Goal: Information Seeking & Learning: Learn about a topic

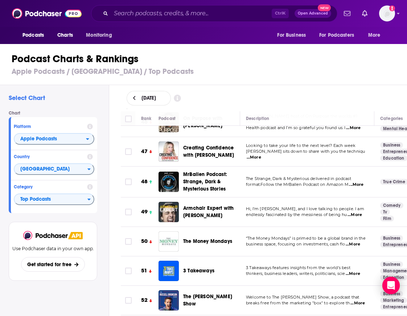
scroll to position [1380, 0]
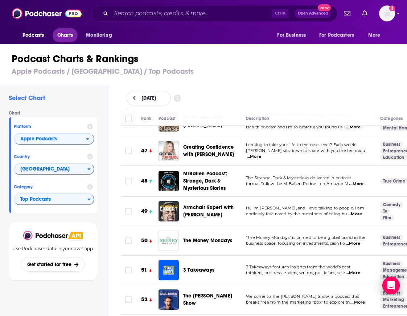
click at [65, 35] on span "Charts" at bounding box center [65, 35] width 16 height 10
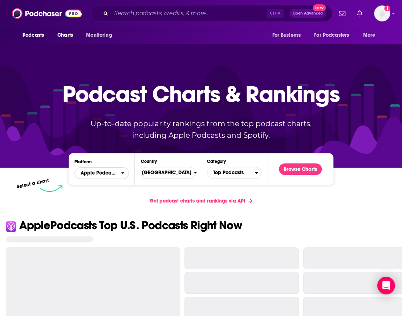
click at [116, 174] on span "Apple Podcasts" at bounding box center [99, 172] width 36 height 5
click at [108, 194] on span "Spotify" at bounding box center [101, 195] width 45 height 4
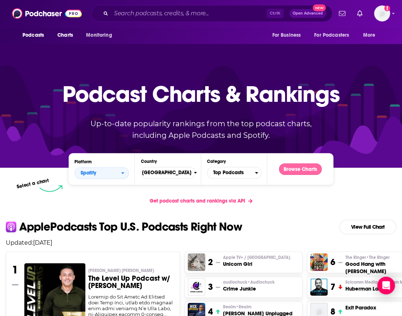
click at [296, 167] on button "Browse Charts" at bounding box center [300, 169] width 43 height 12
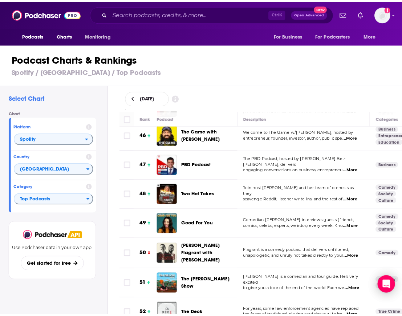
scroll to position [1366, 0]
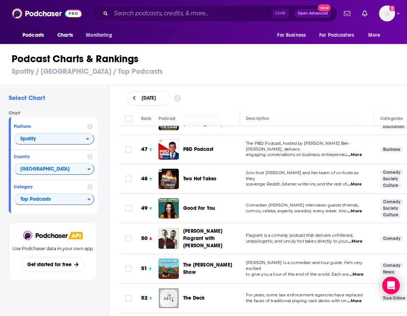
click at [202, 205] on span "Good For You" at bounding box center [199, 208] width 32 height 6
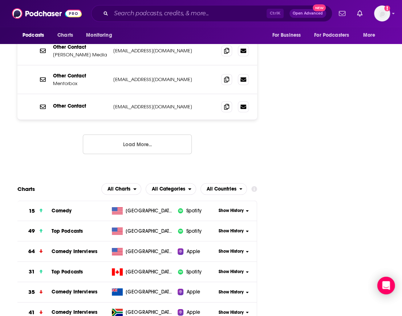
scroll to position [895, 0]
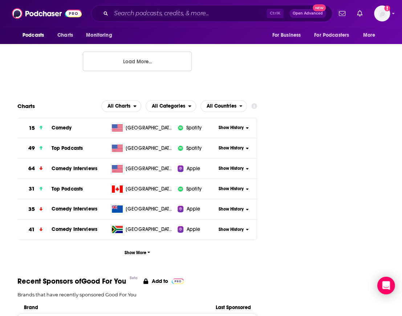
click at [225, 145] on span "Show History" at bounding box center [231, 148] width 25 height 6
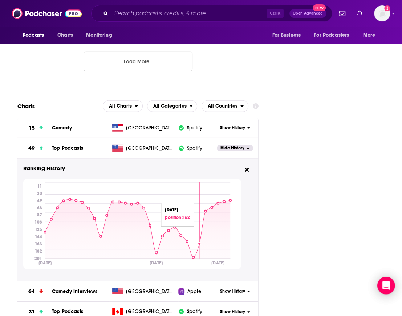
scroll to position [902, 0]
